Goal: Information Seeking & Learning: Learn about a topic

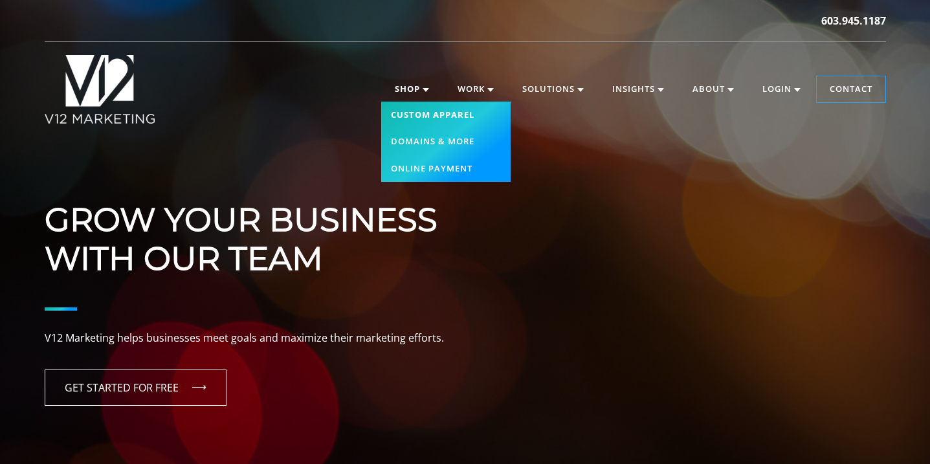
click at [417, 125] on link "Custom Apparel" at bounding box center [445, 115] width 129 height 27
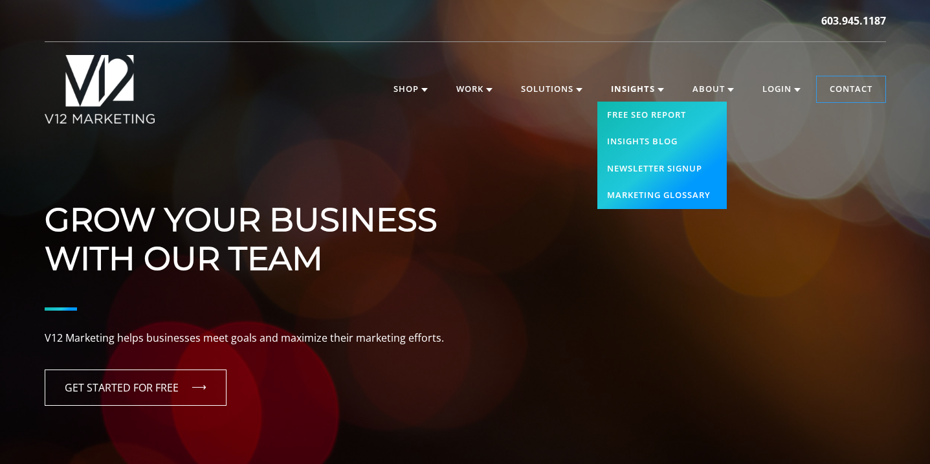
scroll to position [1, 0]
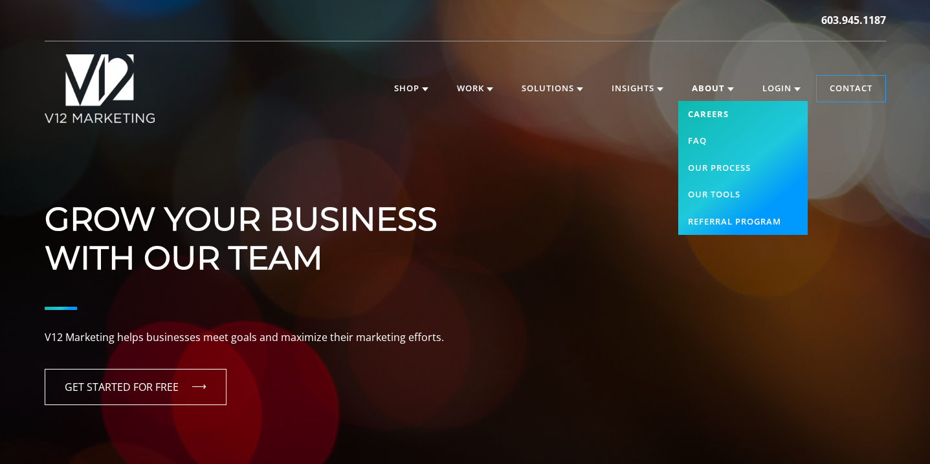
click at [706, 112] on link "Careers" at bounding box center [743, 114] width 129 height 27
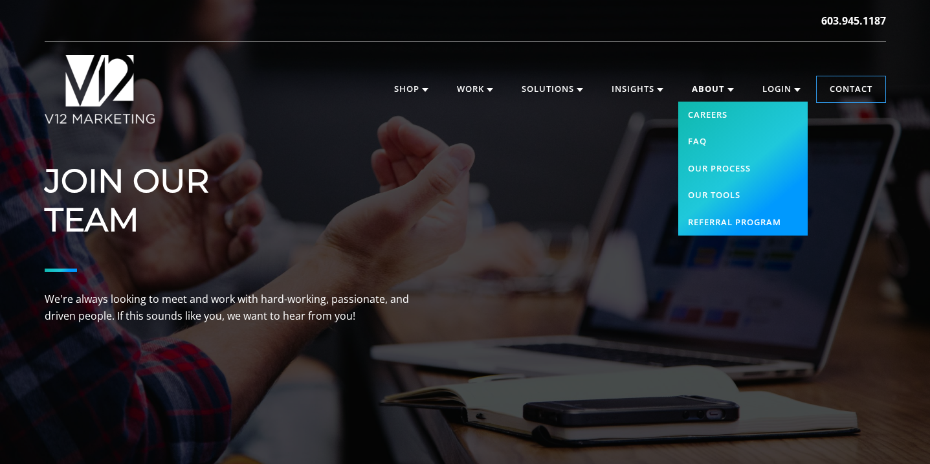
click at [710, 89] on link "About" at bounding box center [713, 89] width 68 height 26
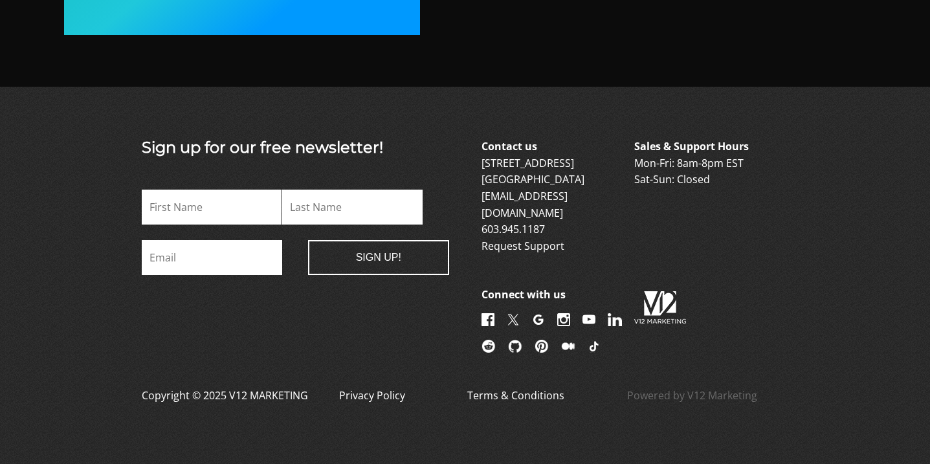
scroll to position [2414, 0]
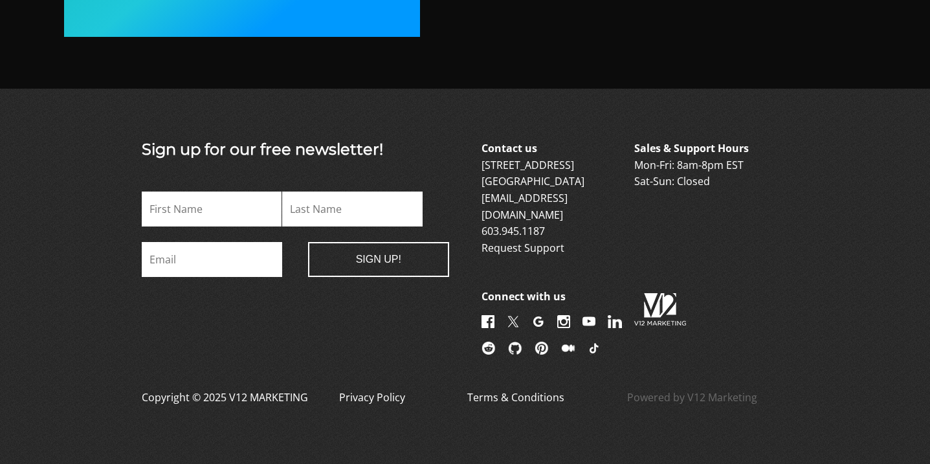
click at [608, 317] on img at bounding box center [615, 321] width 14 height 13
